Goal: Task Accomplishment & Management: Use online tool/utility

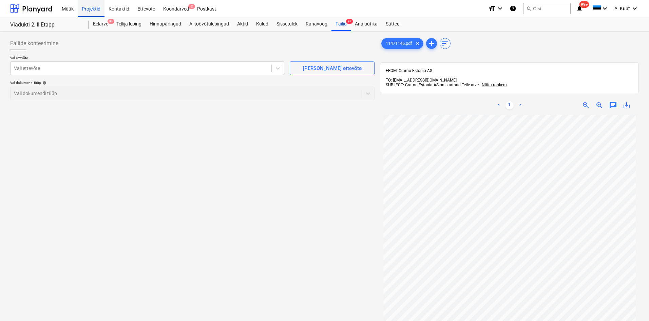
click at [92, 10] on div "Projektid" at bounding box center [91, 8] width 27 height 17
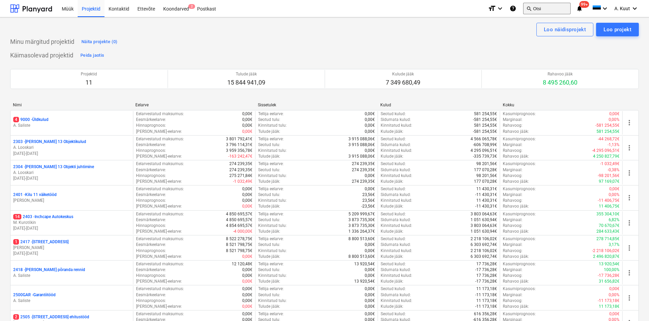
click at [539, 9] on button "search Otsi" at bounding box center [547, 9] width 48 height 12
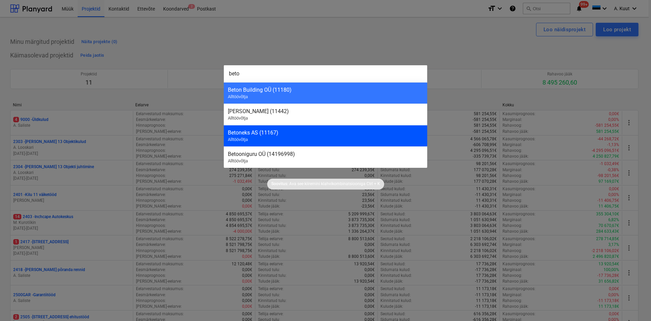
type input "beto"
click at [255, 134] on div "Betoneks AS (11167)" at bounding box center [325, 132] width 195 height 6
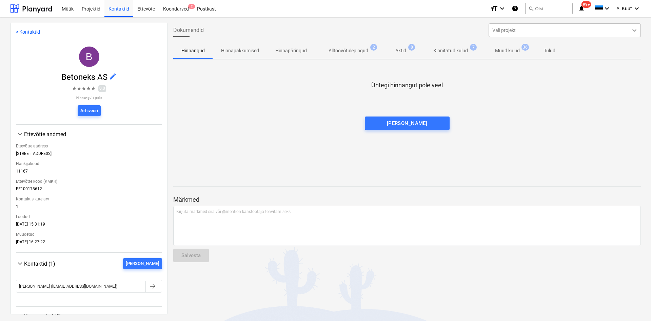
click at [634, 31] on icon at bounding box center [634, 30] width 7 height 7
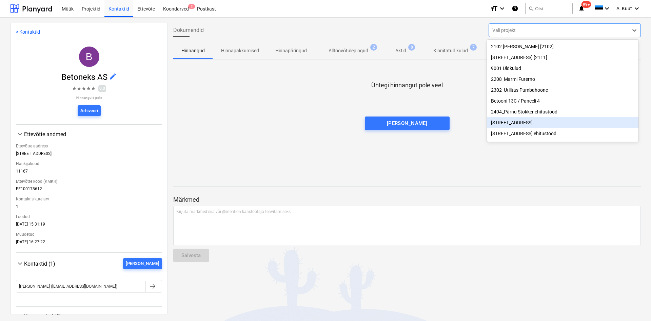
click at [499, 124] on div "[STREET_ADDRESS]" at bounding box center [563, 122] width 152 height 11
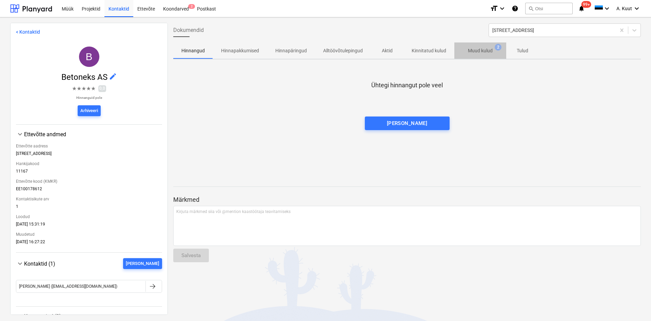
click at [476, 51] on p "Muud kulud" at bounding box center [480, 50] width 25 height 7
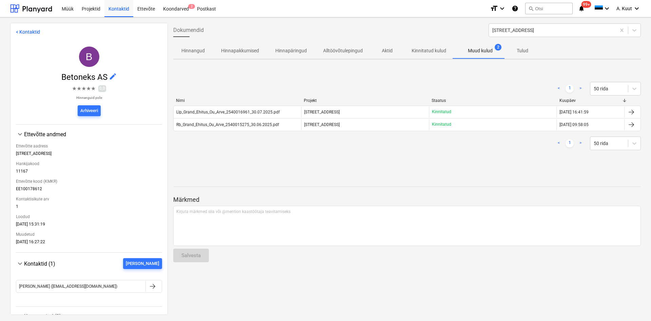
click at [417, 50] on p "Kinnitatud kulud" at bounding box center [429, 50] width 35 height 7
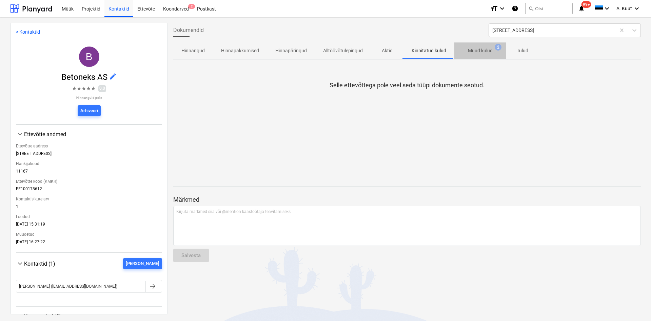
click at [484, 51] on p "Muud kulud" at bounding box center [480, 50] width 25 height 7
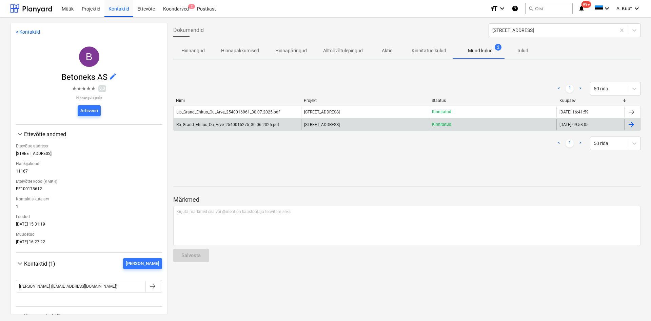
click at [227, 126] on div "Rb_Grand_Ehitus_Ou_Arve_2540015275_30.06.2025.pdf" at bounding box center [227, 124] width 103 height 5
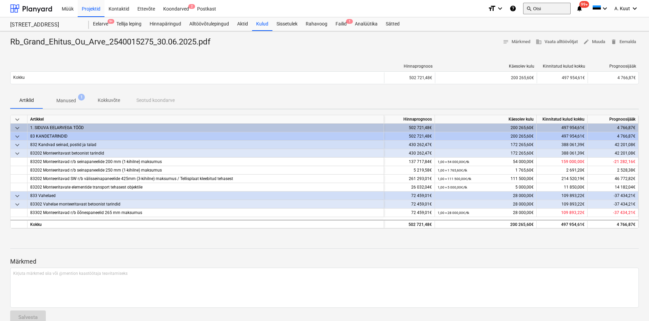
click at [545, 9] on button "search Otsi" at bounding box center [547, 9] width 48 height 12
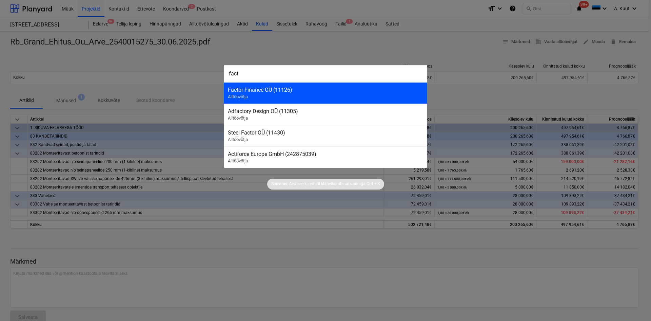
type input "fact"
click at [248, 92] on div "Factor Finance OÜ (11126)" at bounding box center [325, 90] width 195 height 6
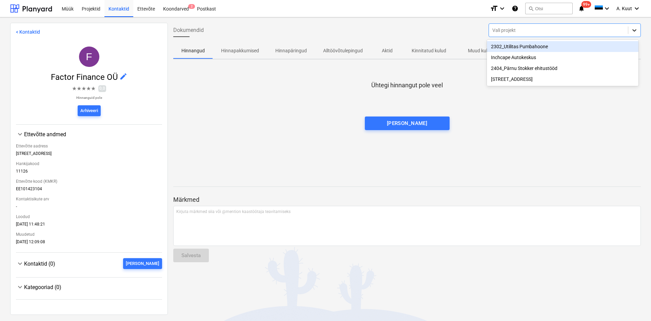
click at [631, 31] on icon at bounding box center [634, 30] width 7 height 7
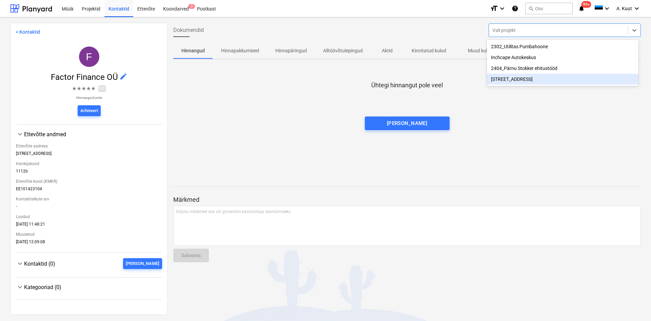
click at [507, 81] on div "[STREET_ADDRESS]" at bounding box center [563, 79] width 152 height 11
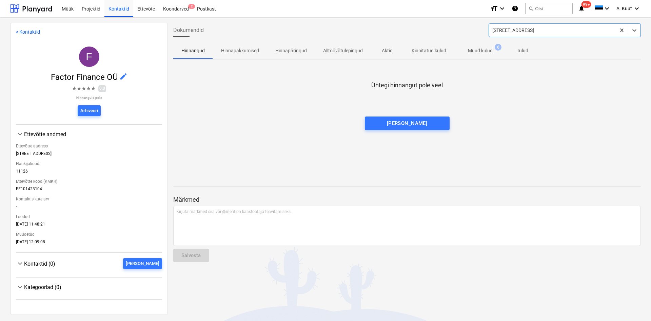
click at [479, 50] on p "Muud kulud" at bounding box center [480, 50] width 25 height 7
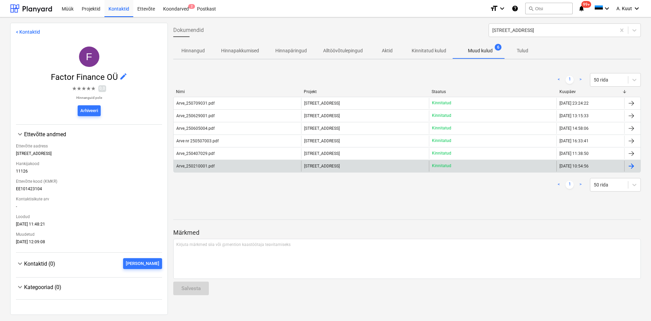
click at [214, 169] on div "Arve_250210001.pdf" at bounding box center [238, 165] width 128 height 11
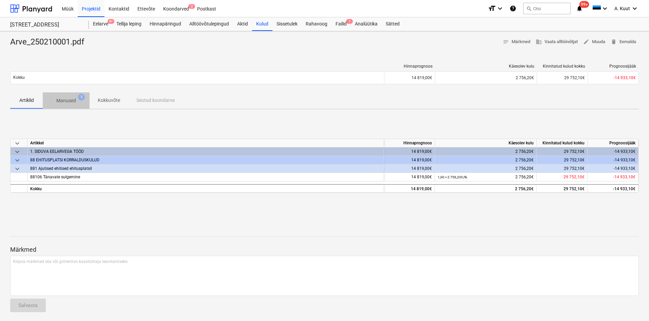
click at [67, 102] on p "Manused" at bounding box center [66, 100] width 20 height 7
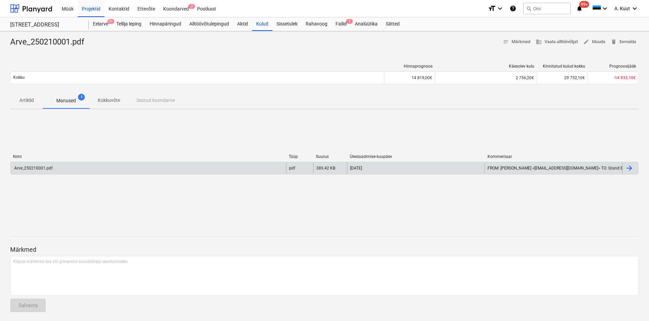
click at [55, 169] on div "Arve_250210001.pdf" at bounding box center [149, 168] width 276 height 11
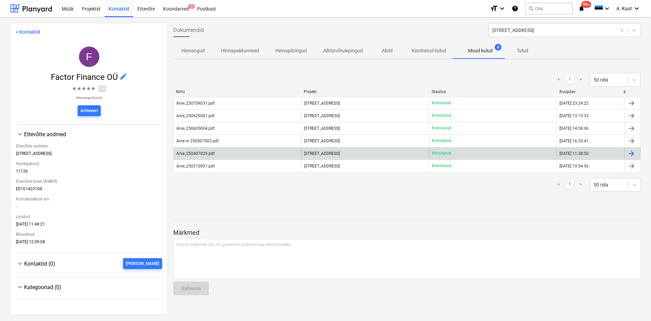
click at [201, 154] on div "Arve_250407029.pdf" at bounding box center [195, 153] width 38 height 5
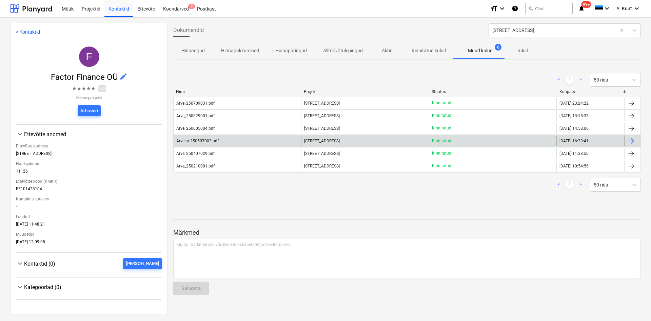
click at [193, 141] on div "Arve nr 250507003.pdf" at bounding box center [197, 140] width 42 height 5
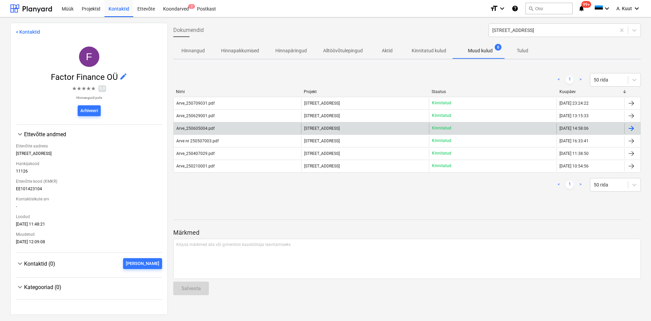
click at [213, 129] on div "Arve_250605004.pdf" at bounding box center [195, 128] width 38 height 5
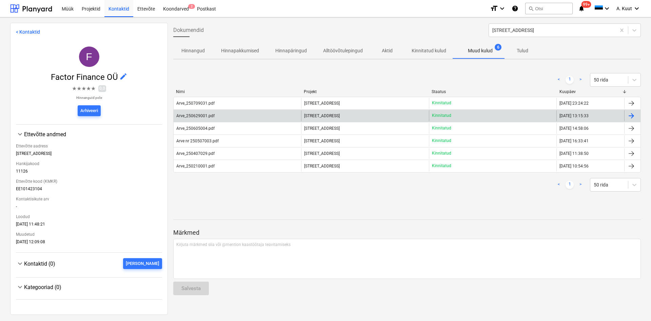
click at [208, 117] on div "Arve_250629001.pdf" at bounding box center [195, 115] width 38 height 5
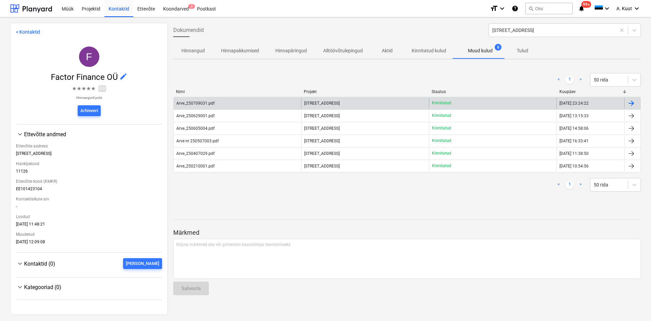
click at [197, 103] on div "Arve_250709031.pdf" at bounding box center [195, 103] width 38 height 5
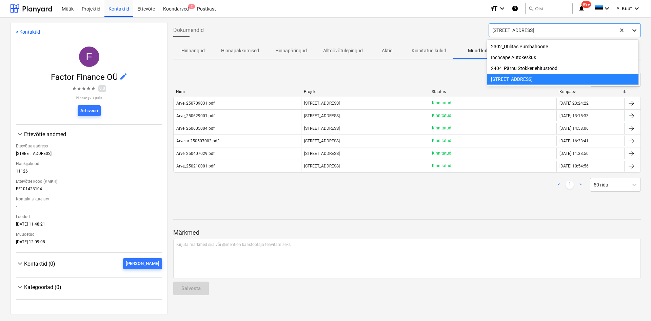
click at [635, 31] on icon at bounding box center [634, 30] width 7 height 7
click at [534, 29] on div at bounding box center [553, 30] width 120 height 7
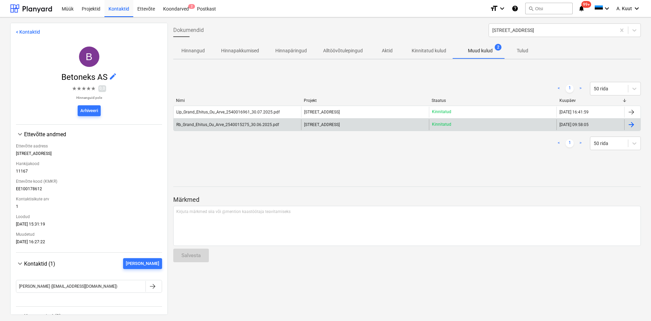
click at [215, 124] on div "Rb_Grand_Ehitus_Ou_Arve_2540015275_30.06.2025.pdf" at bounding box center [227, 124] width 103 height 5
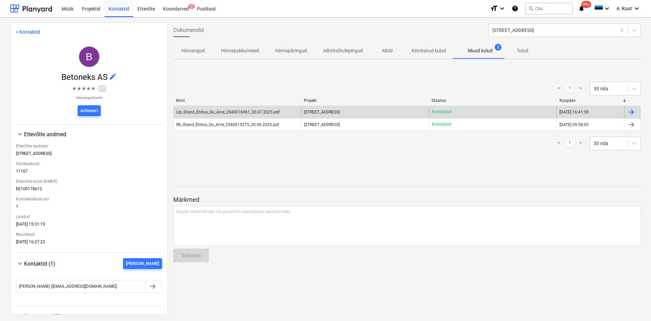
click at [253, 112] on div "Llp_Grand_Ehitus_Ou_Arve_2540016961_30.07.2025.pdf" at bounding box center [227, 112] width 103 height 5
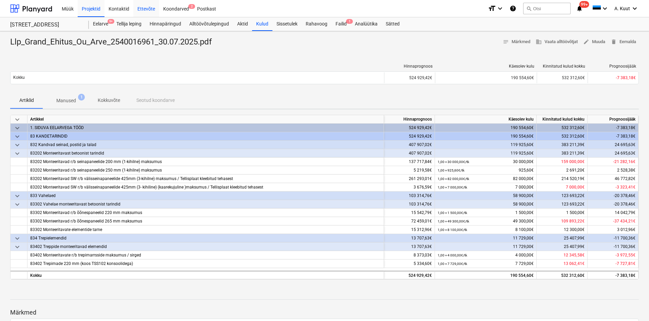
drag, startPoint x: 95, startPoint y: 10, endPoint x: 148, endPoint y: 11, distance: 53.3
click at [95, 10] on div "Projektid" at bounding box center [91, 8] width 27 height 17
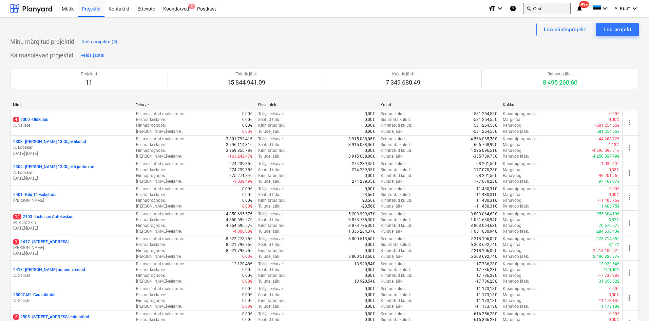
click at [555, 7] on button "search Otsi" at bounding box center [547, 9] width 48 height 12
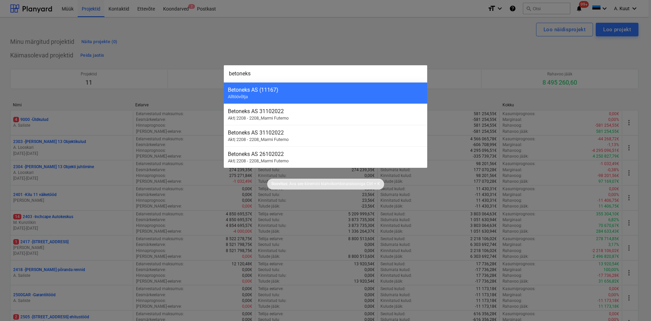
type input "betoneks"
click at [238, 87] on div "Betoneks AS (11167) Alltöövõtja" at bounding box center [326, 92] width 204 height 21
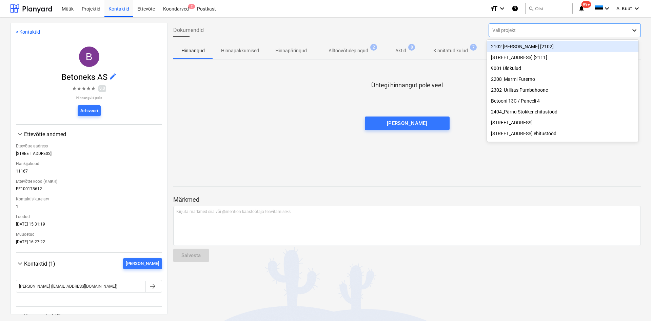
click at [634, 30] on icon at bounding box center [635, 30] width 4 height 2
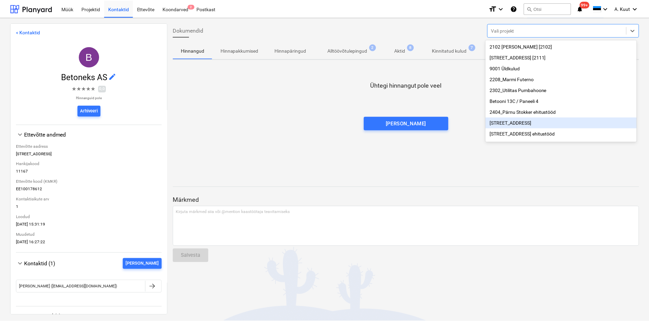
scroll to position [13, 0]
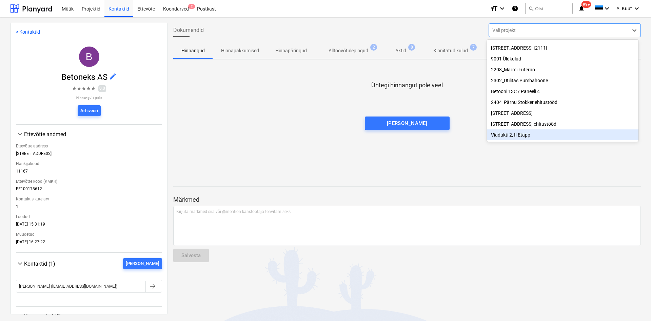
click at [504, 133] on div "Viadukti 2, II Etapp" at bounding box center [563, 134] width 152 height 11
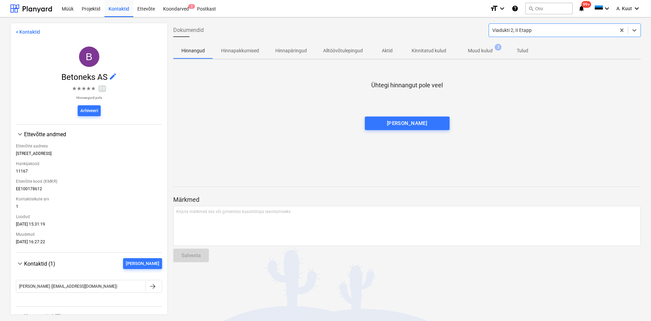
click at [479, 51] on p "Muud kulud" at bounding box center [480, 50] width 25 height 7
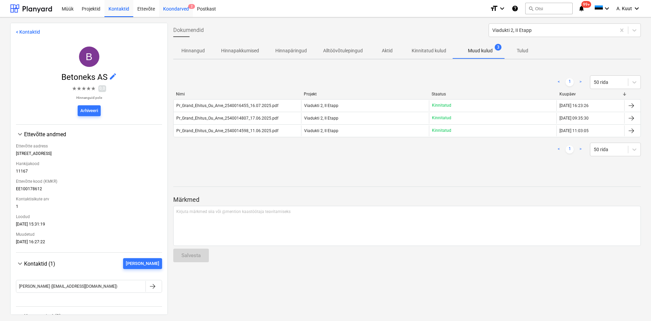
click at [178, 10] on div "Koondarved 2" at bounding box center [176, 8] width 34 height 17
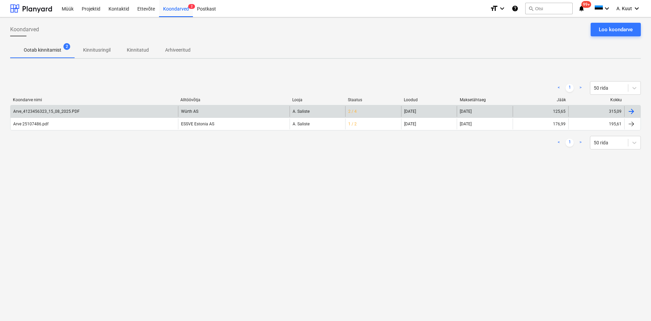
click at [54, 113] on div "Arve_4123456323_15_08_2025.PDF" at bounding box center [46, 111] width 67 height 5
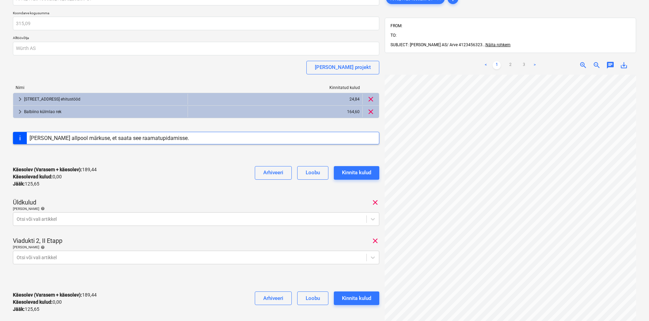
scroll to position [34, 0]
click at [510, 61] on link "2" at bounding box center [510, 65] width 8 height 8
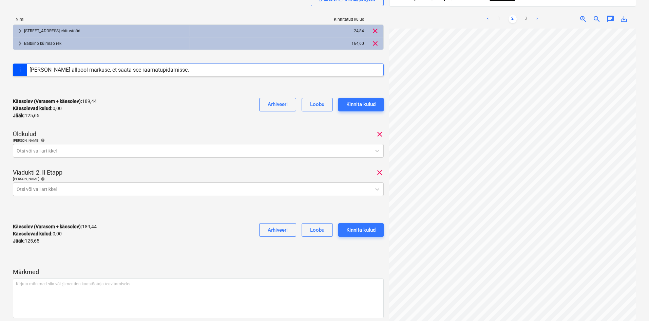
scroll to position [129, 0]
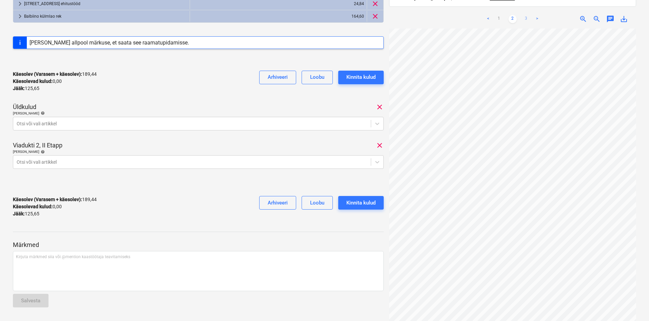
click at [528, 15] on link "3" at bounding box center [526, 19] width 8 height 8
click at [512, 15] on link "2" at bounding box center [513, 19] width 8 height 8
click at [526, 15] on link "3" at bounding box center [526, 19] width 8 height 8
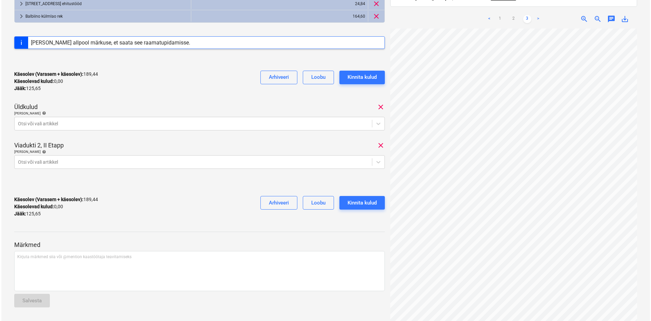
scroll to position [0, 0]
click at [378, 161] on icon at bounding box center [377, 161] width 7 height 7
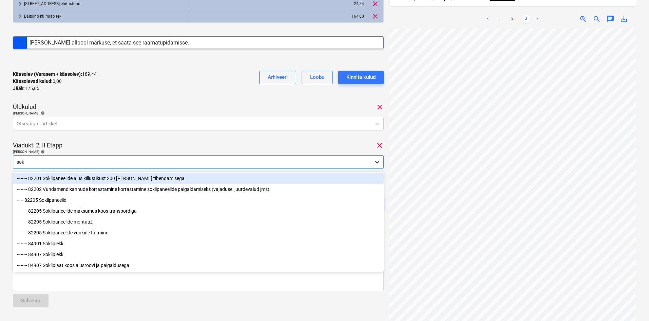
type input "sokl"
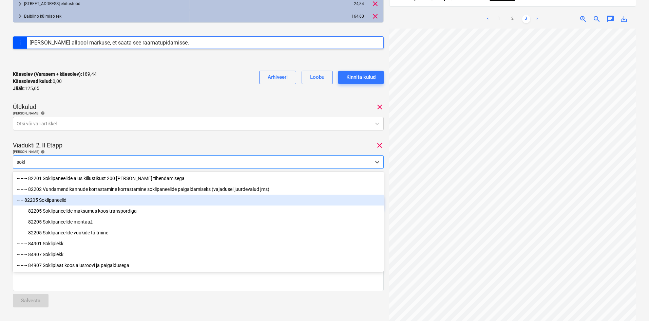
click at [59, 202] on div "-- -- 82205 Soklipaneelid" at bounding box center [198, 199] width 371 height 11
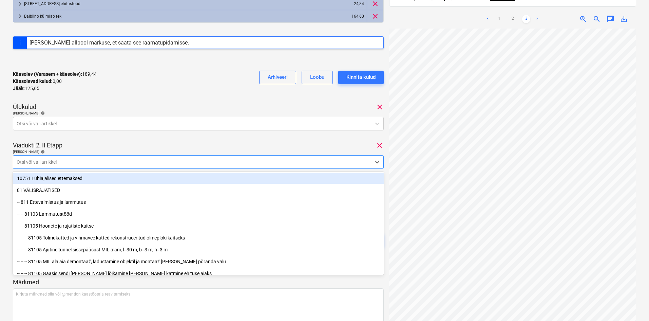
click at [159, 142] on div "Viadukti 2, II Etapp clear" at bounding box center [198, 145] width 371 height 8
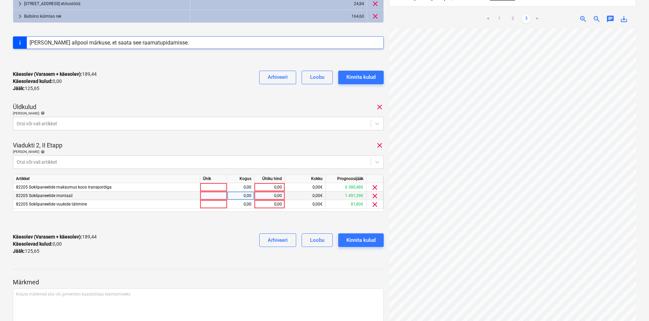
click at [374, 196] on span "clear" at bounding box center [375, 196] width 8 height 8
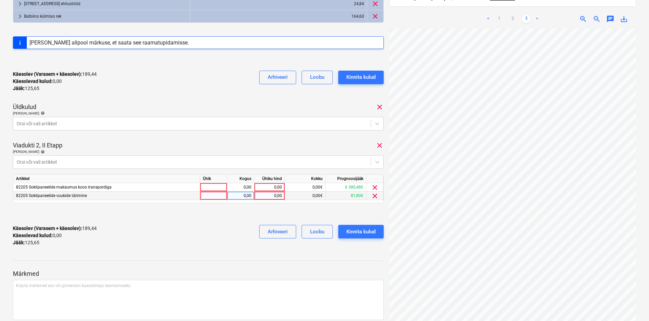
click at [374, 197] on span "clear" at bounding box center [375, 196] width 8 height 8
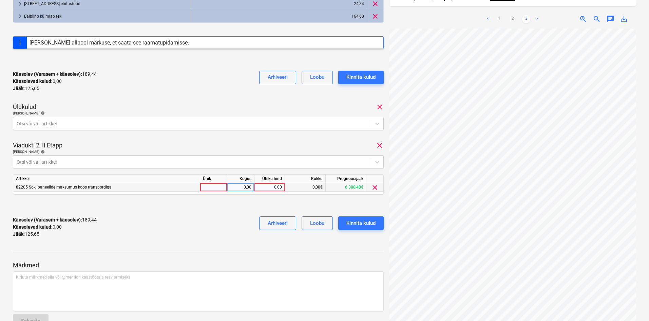
click at [276, 186] on div "0,00" at bounding box center [269, 187] width 25 height 8
type input "71,05"
click at [362, 223] on div "Kinnita kulud" at bounding box center [360, 223] width 29 height 9
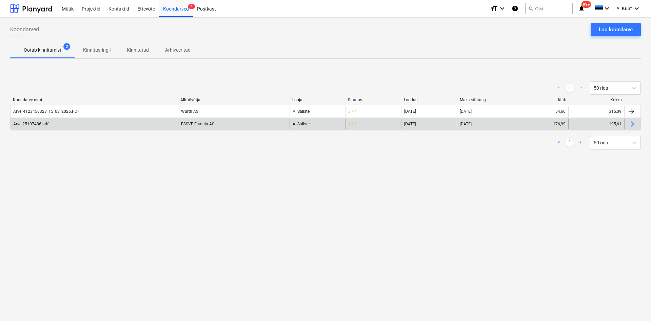
click at [43, 123] on div "Arve 25107486.pdf" at bounding box center [30, 123] width 35 height 5
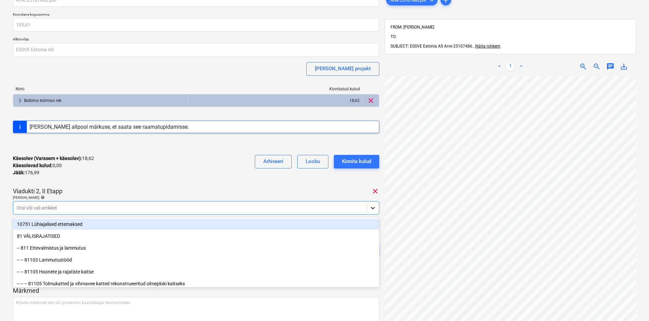
click at [371, 242] on body "Müük Projektid Kontaktid Ettevõte Koondarved 1 Postkast format_size keyboard_ar…" at bounding box center [324, 128] width 649 height 321
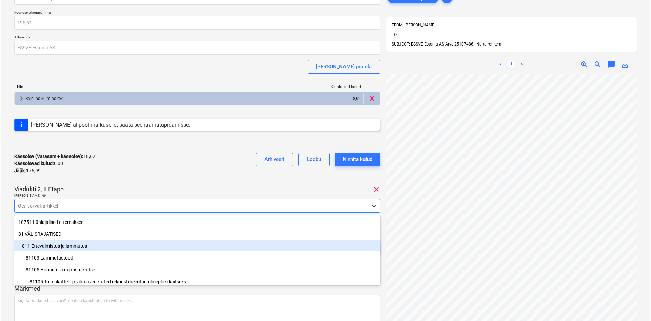
scroll to position [35, 0]
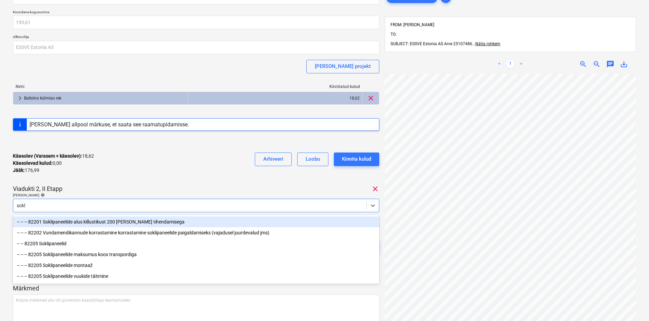
type input "sokli"
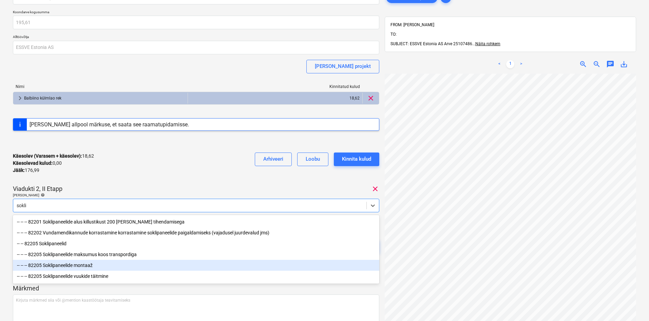
click at [85, 267] on div "-- -- -- 82205 Soklipaneelide montaaž" at bounding box center [196, 265] width 366 height 11
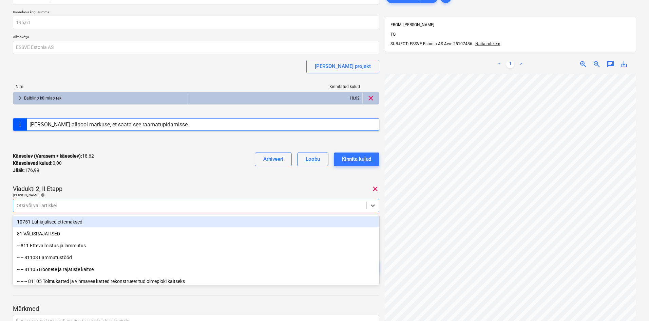
click at [159, 187] on div "Viadukti 2, II Etapp clear" at bounding box center [196, 189] width 366 height 8
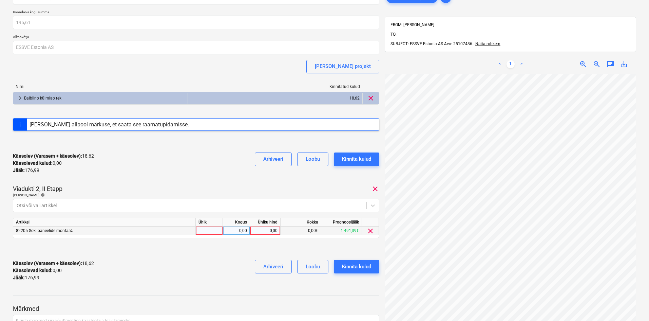
click at [275, 229] on div "0,00" at bounding box center [265, 230] width 25 height 8
type input "176,99"
click at [212, 271] on div "Käesolev (Varasem + käesolev) : 195,61 Käesolevad kulud : 176,99 Jääk : 0,00 Ar…" at bounding box center [196, 270] width 366 height 32
click at [359, 269] on div "Kinnita kulud" at bounding box center [356, 266] width 29 height 9
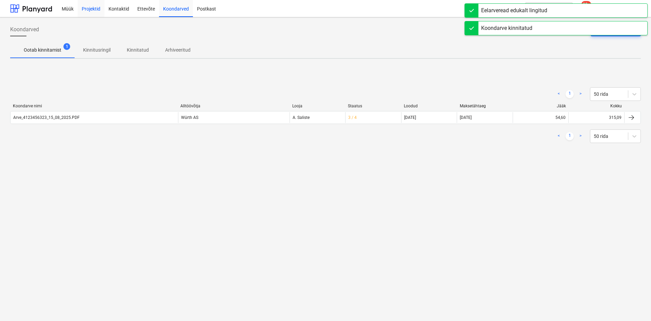
drag, startPoint x: 91, startPoint y: 11, endPoint x: 91, endPoint y: 15, distance: 4.5
click at [91, 11] on div "Projektid" at bounding box center [91, 8] width 27 height 17
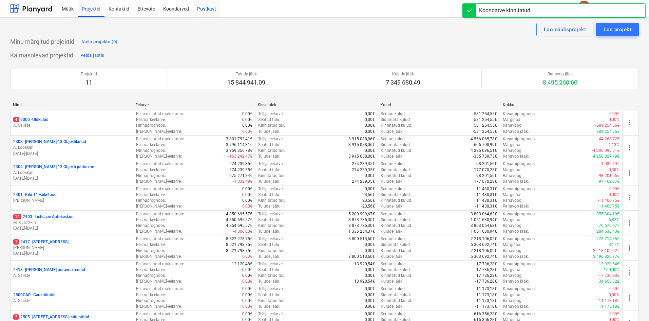
click at [209, 11] on div "Postkast" at bounding box center [206, 8] width 27 height 17
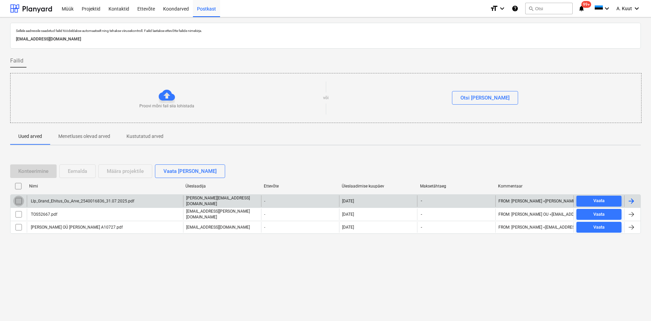
click at [19, 201] on input "checkbox" at bounding box center [18, 200] width 11 height 11
click at [114, 172] on div "Määra projektile" at bounding box center [125, 171] width 37 height 9
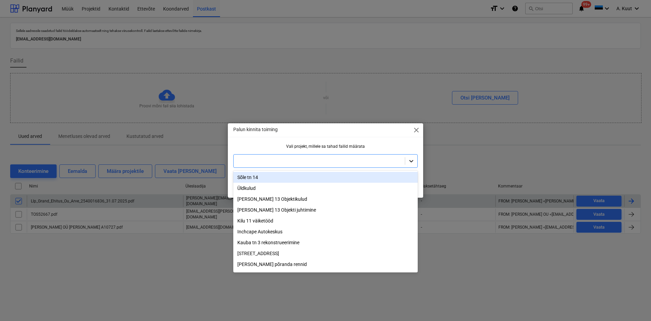
click at [412, 159] on icon at bounding box center [411, 160] width 7 height 7
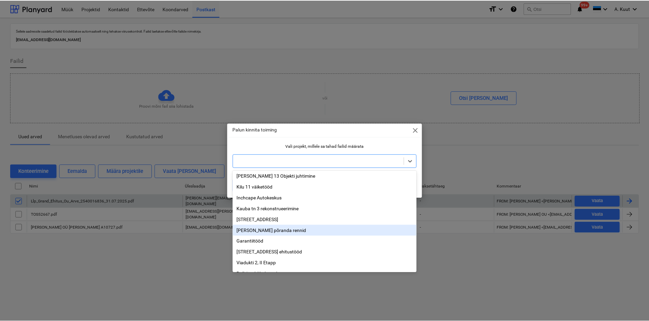
scroll to position [46, 0]
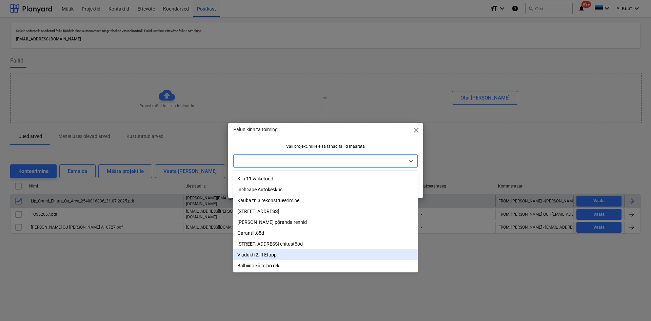
click at [252, 254] on div "Viadukti 2, II Etapp" at bounding box center [325, 254] width 185 height 11
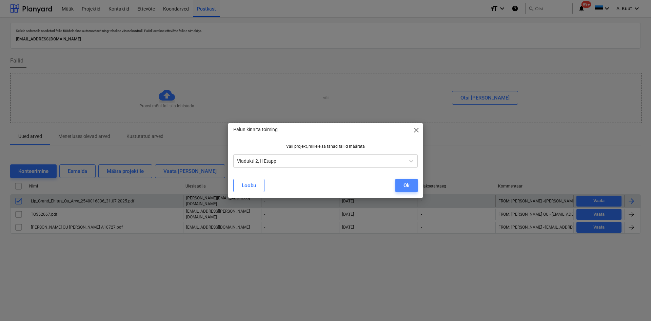
click at [408, 185] on div "Ok" at bounding box center [407, 185] width 6 height 9
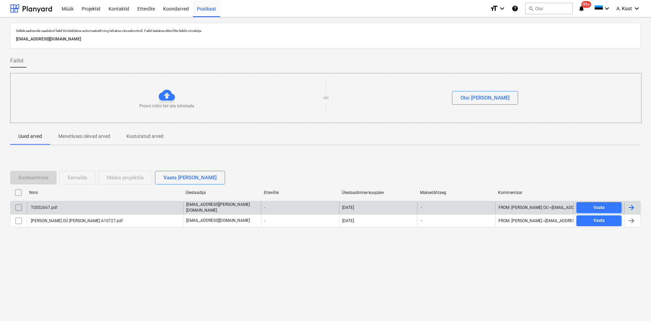
click at [57, 207] on div "TOS52667.pdf" at bounding box center [43, 207] width 27 height 5
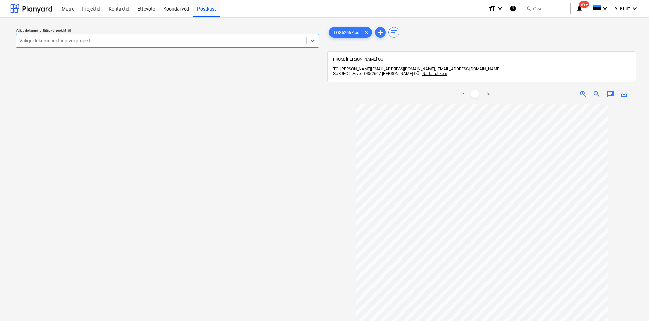
scroll to position [34, 0]
click at [311, 40] on icon at bounding box center [313, 41] width 4 height 2
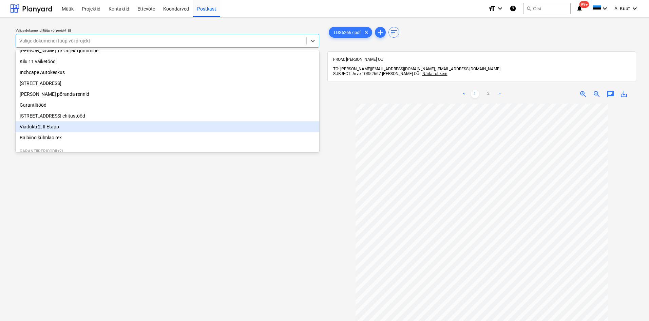
scroll to position [25, 0]
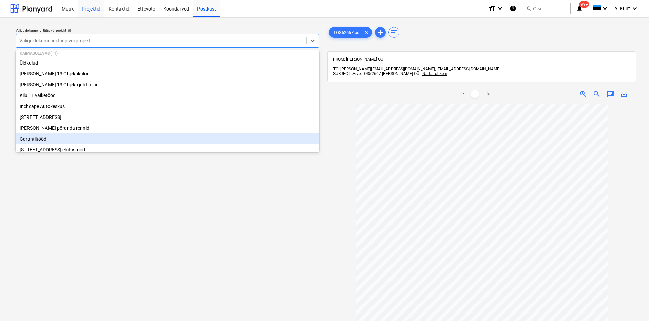
click at [91, 10] on div "Projektid" at bounding box center [91, 8] width 27 height 17
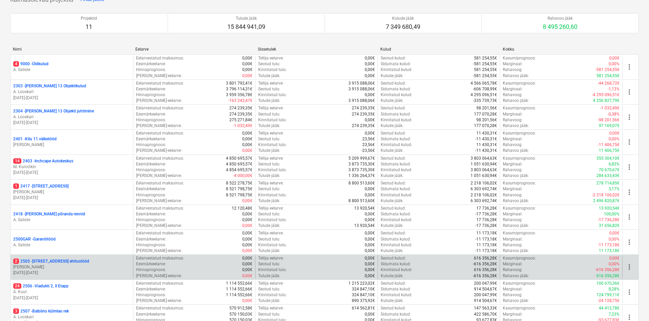
scroll to position [119, 0]
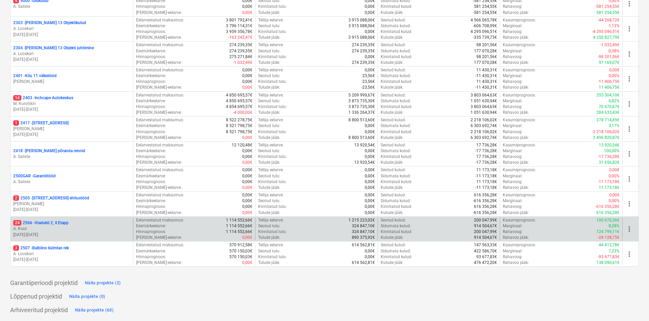
click at [32, 225] on p "24 2506 - Viadukti 2, II Etapp" at bounding box center [40, 223] width 55 height 6
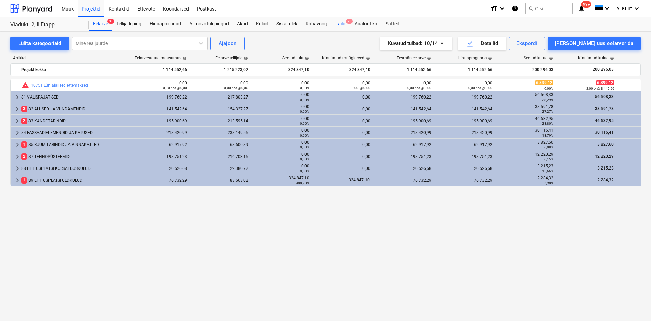
click at [344, 22] on div "Failid 9+" at bounding box center [341, 24] width 19 height 14
